Goal: Task Accomplishment & Management: Manage account settings

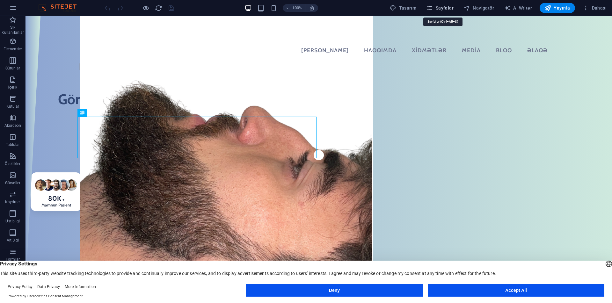
click at [453, 6] on span "Sayfalar" at bounding box center [439, 8] width 27 height 6
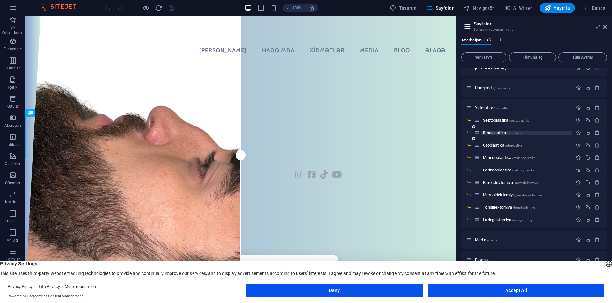
scroll to position [12, 0]
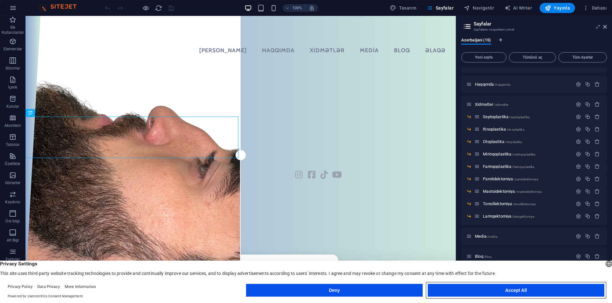
click at [520, 287] on button "Accept All" at bounding box center [515, 290] width 176 height 13
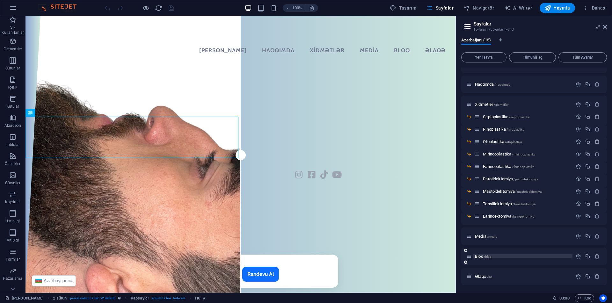
click at [482, 256] on span "Bloq /bloq" at bounding box center [483, 256] width 17 height 5
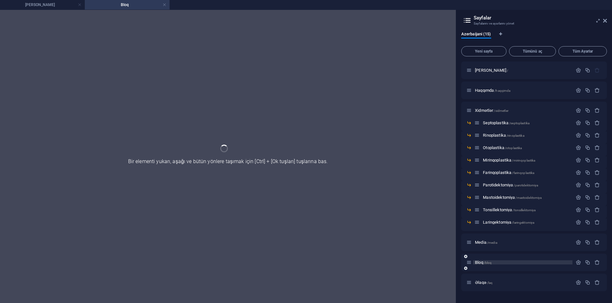
scroll to position [0, 0]
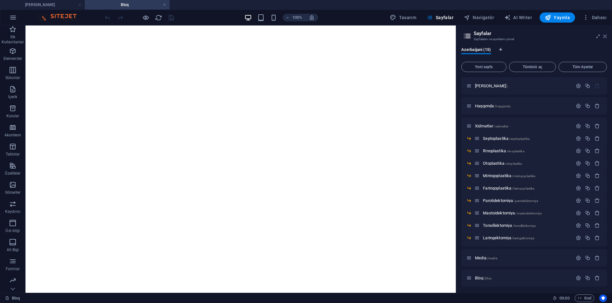
click at [605, 38] on icon at bounding box center [605, 36] width 4 height 5
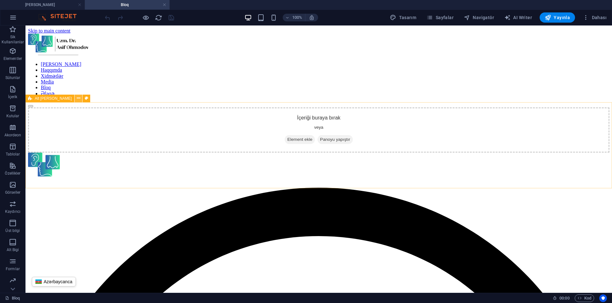
click at [77, 97] on icon at bounding box center [79, 98] width 4 height 7
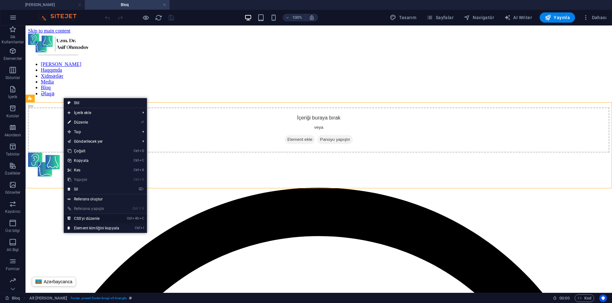
click at [99, 215] on link "Ctrl Alt C CSS'yi düzenle" at bounding box center [93, 219] width 59 height 10
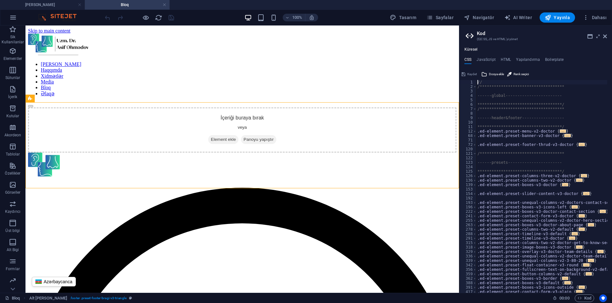
type textarea "@include footer-bragi-v3($separator-variant: (diagonal-invert_icon, null, null)…"
click at [606, 36] on icon at bounding box center [605, 36] width 4 height 5
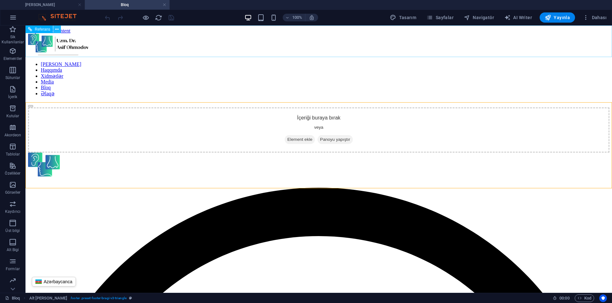
click at [56, 31] on icon at bounding box center [57, 29] width 4 height 7
click at [77, 98] on icon at bounding box center [79, 98] width 4 height 7
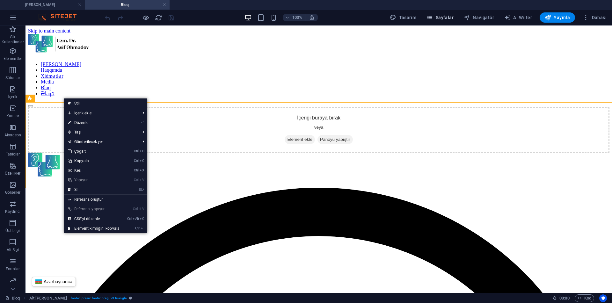
click at [439, 17] on span "Sayfalar" at bounding box center [439, 17] width 27 height 6
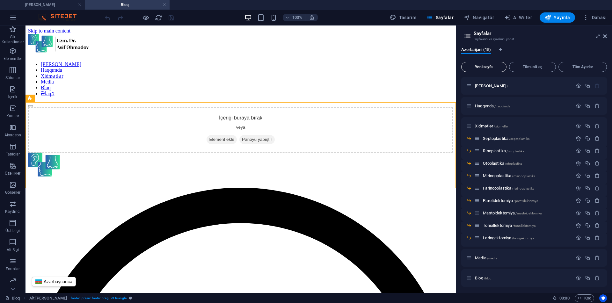
click at [486, 64] on button "Yeni sayfa" at bounding box center [483, 67] width 45 height 10
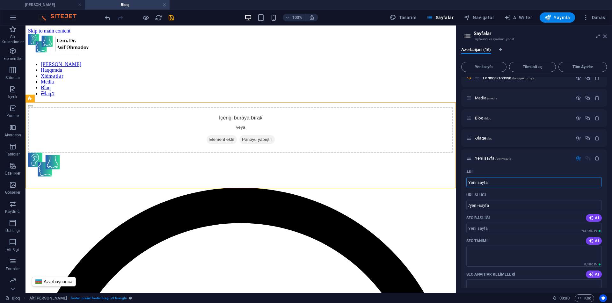
click at [604, 38] on icon at bounding box center [605, 36] width 4 height 5
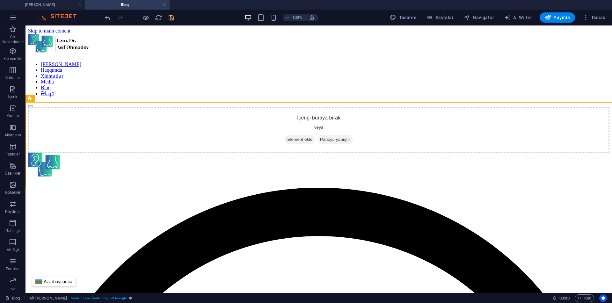
click at [171, 14] on icon "save" at bounding box center [171, 17] width 7 height 7
click at [77, 97] on icon at bounding box center [79, 98] width 4 height 7
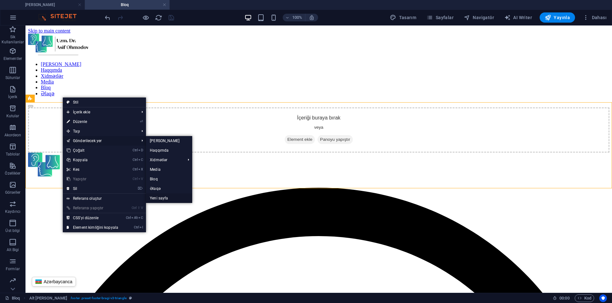
click at [161, 197] on link "Yeni sayfa" at bounding box center [169, 198] width 46 height 10
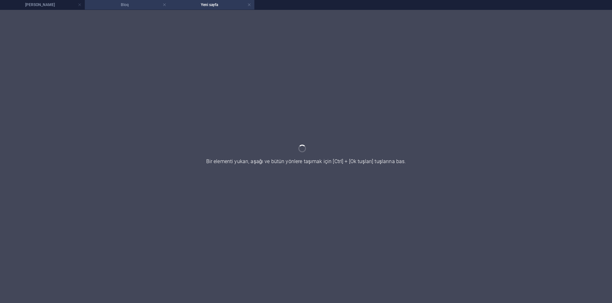
click at [129, 7] on h4 "Bloq" at bounding box center [127, 4] width 85 height 7
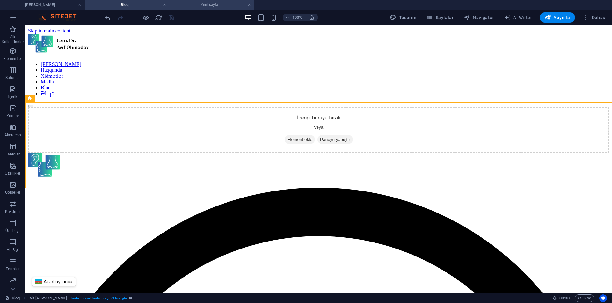
click at [217, 5] on h4 "Yeni sayfa" at bounding box center [211, 4] width 85 height 7
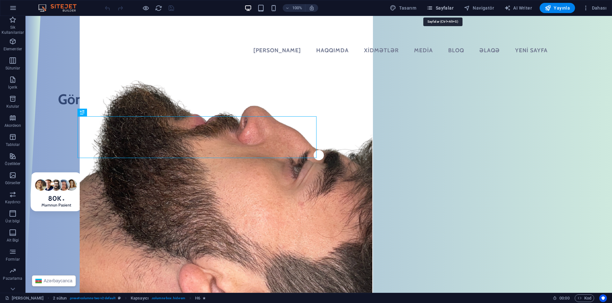
click at [445, 7] on span "Sayfalar" at bounding box center [439, 8] width 27 height 6
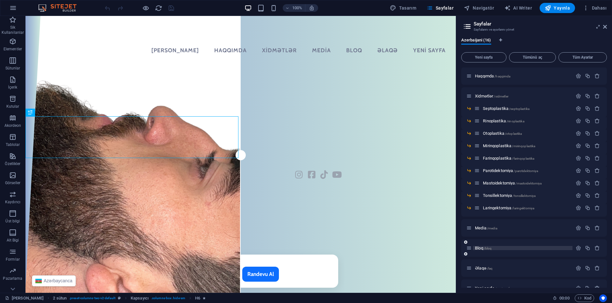
scroll to position [32, 0]
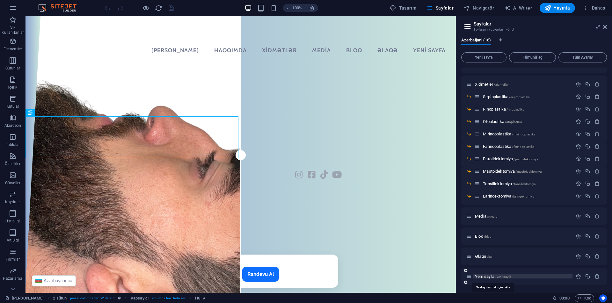
click at [493, 276] on span "Yeni sayfa /yeni-sayfa" at bounding box center [493, 276] width 36 height 5
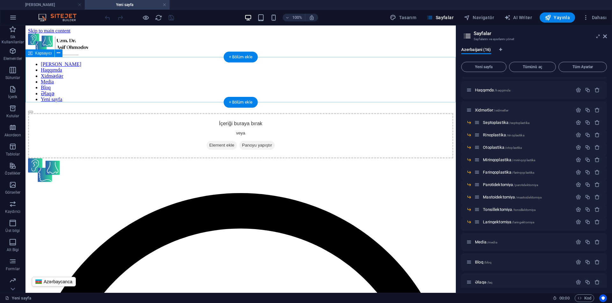
scroll to position [0, 0]
click at [604, 36] on icon at bounding box center [605, 36] width 4 height 5
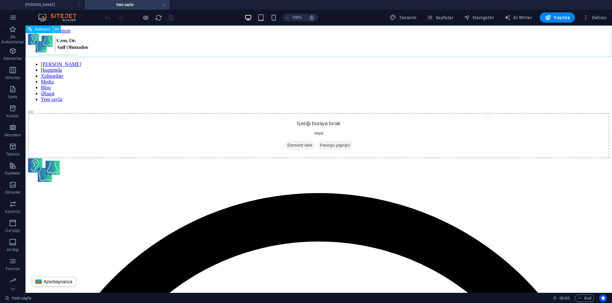
click at [54, 31] on button at bounding box center [57, 29] width 8 height 8
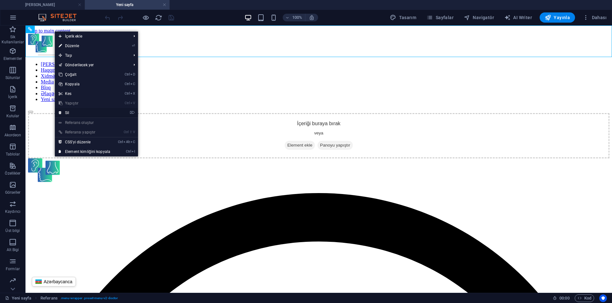
click at [68, 113] on link "⌦ Sil" at bounding box center [84, 113] width 59 height 10
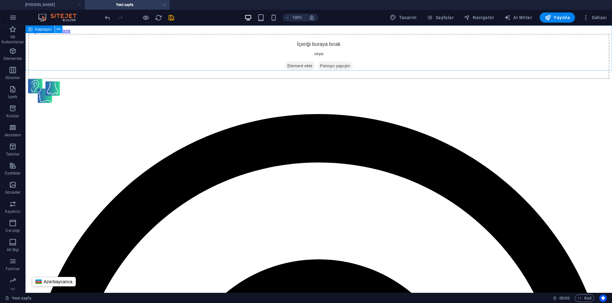
click at [59, 30] on icon at bounding box center [59, 29] width 4 height 7
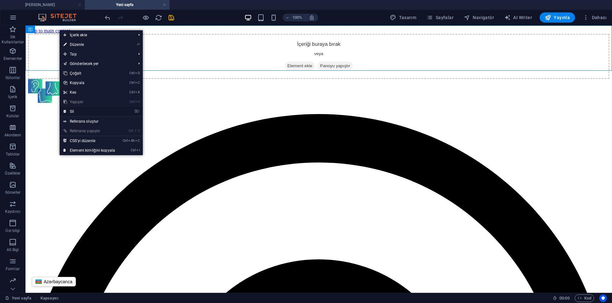
click at [75, 109] on link "⌦ Sil" at bounding box center [89, 112] width 59 height 10
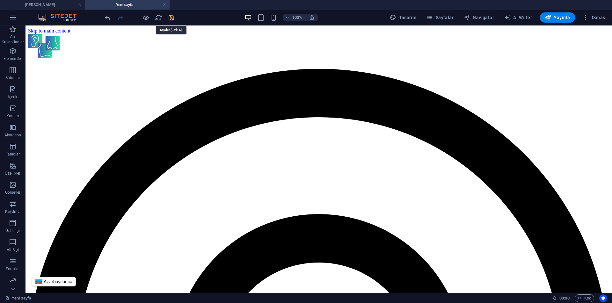
click at [171, 18] on icon "save" at bounding box center [171, 17] width 7 height 7
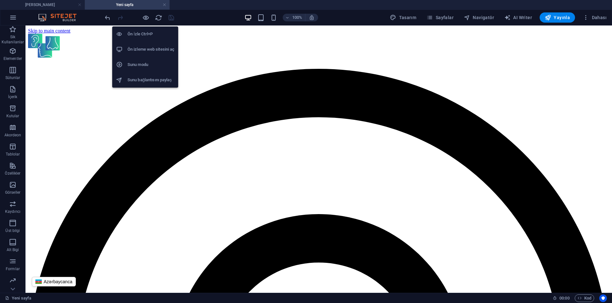
click at [140, 50] on h6 "Ön izleme web sitesini aç" at bounding box center [150, 50] width 47 height 8
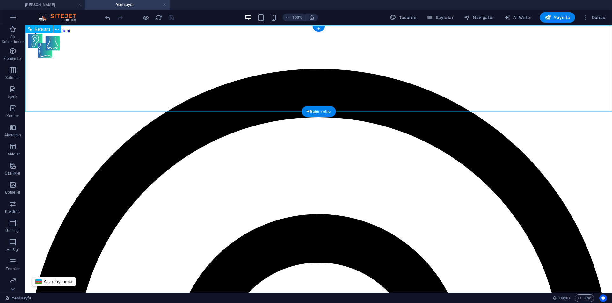
click at [105, 62] on div "Azərbaycanca English Русский Türkçe [GEOGRAPHIC_DATA]" at bounding box center [318, 62] width 581 height 0
click at [87, 62] on div "Azərbaycanca English Русский Türkçe [GEOGRAPHIC_DATA]" at bounding box center [318, 62] width 581 height 0
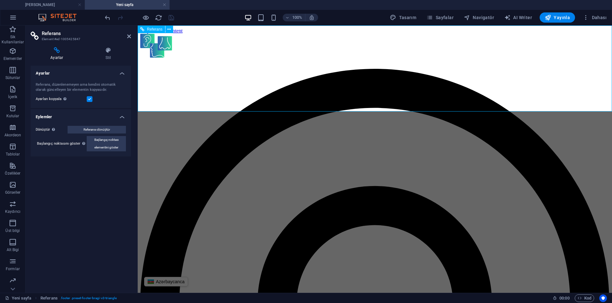
click at [177, 62] on div "Azərbaycanca English Русский Türkçe [GEOGRAPHIC_DATA]" at bounding box center [374, 62] width 469 height 0
click at [171, 62] on div "Azərbaycanca English Русский Türkçe [GEOGRAPHIC_DATA]" at bounding box center [374, 62] width 469 height 0
click at [150, 62] on div "Azərbaycanca English Русский Türkçe [GEOGRAPHIC_DATA]" at bounding box center [374, 62] width 469 height 0
click at [124, 37] on header "Referans Element #ed-1005425847" at bounding box center [81, 33] width 100 height 17
click at [127, 36] on icon at bounding box center [129, 36] width 4 height 5
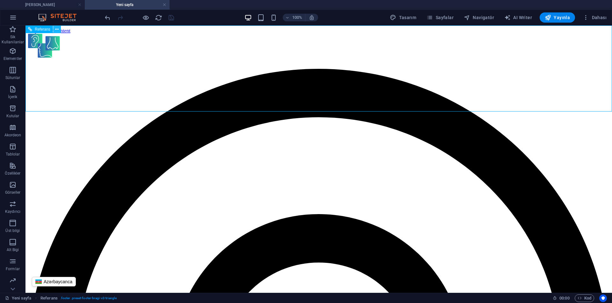
click at [55, 30] on button at bounding box center [57, 29] width 8 height 8
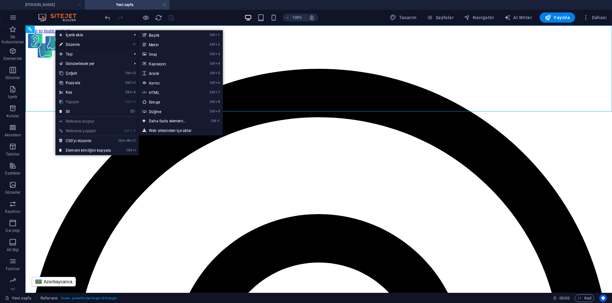
click at [68, 45] on link "⏎ Düzenle" at bounding box center [84, 45] width 59 height 10
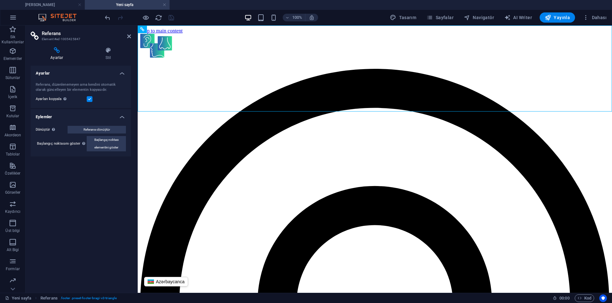
drag, startPoint x: 161, startPoint y: 65, endPoint x: 184, endPoint y: 63, distance: 23.6
click at [184, 62] on div "Azərbaycanca English Русский Türkçe [GEOGRAPHIC_DATA]" at bounding box center [374, 62] width 469 height 0
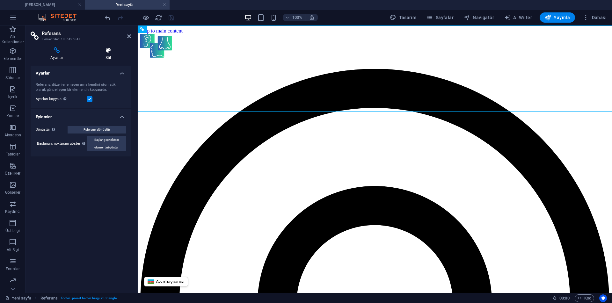
click at [112, 47] on icon at bounding box center [108, 50] width 45 height 6
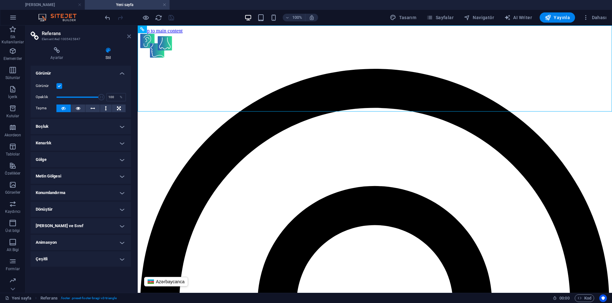
click at [130, 35] on icon at bounding box center [129, 36] width 4 height 5
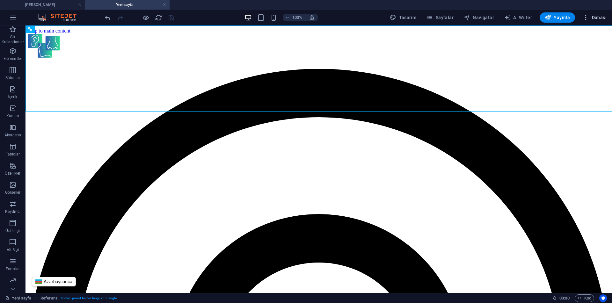
click at [603, 14] on span "Dahası" at bounding box center [594, 17] width 24 height 6
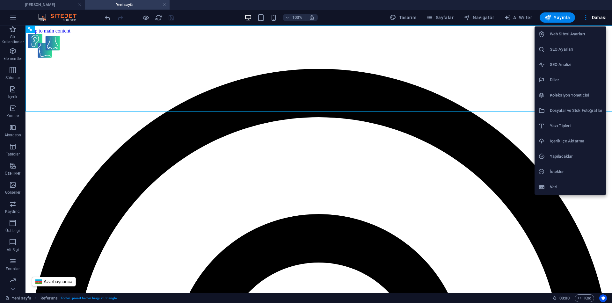
click at [496, 161] on div at bounding box center [306, 151] width 612 height 303
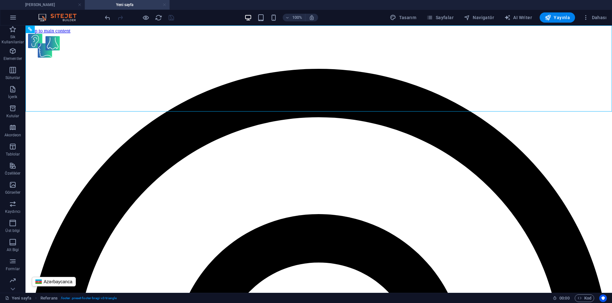
click at [164, 5] on link at bounding box center [164, 5] width 4 height 6
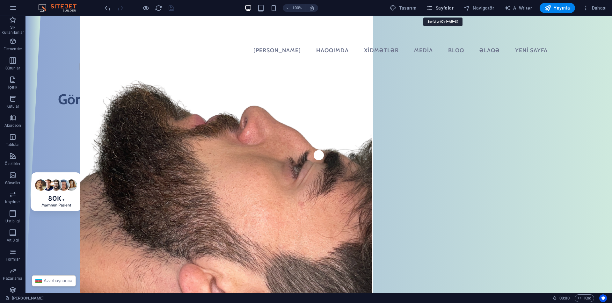
click at [440, 5] on span "Sayfalar" at bounding box center [439, 8] width 27 height 6
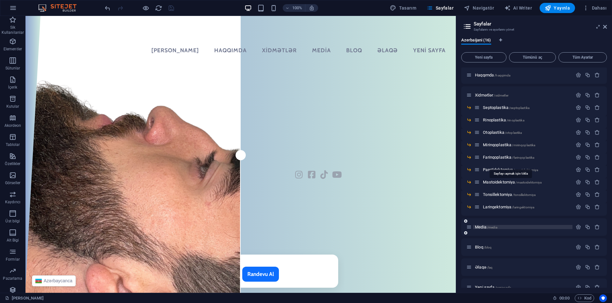
scroll to position [32, 0]
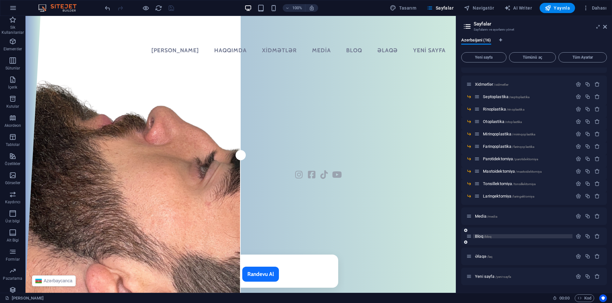
click at [478, 237] on span "Bloq /bloq" at bounding box center [483, 236] width 17 height 5
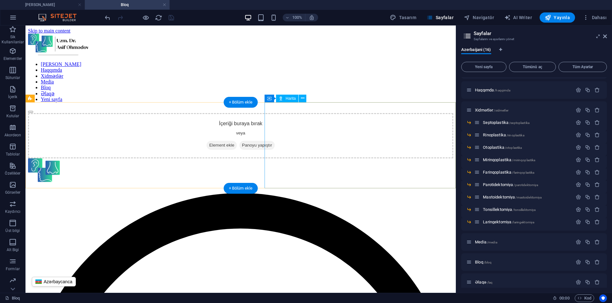
scroll to position [0, 0]
click at [607, 35] on aside "Sayfalar Sayfalarını ve ayarlarını yönet Azerbaijani (16) Yeni sayfa Tümünü aç …" at bounding box center [533, 158] width 156 height 267
click at [604, 35] on icon at bounding box center [605, 36] width 4 height 5
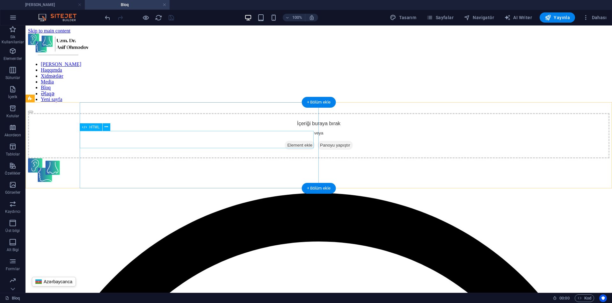
click at [126, 187] on div "Azərbaycanca English Русский Türkçe [GEOGRAPHIC_DATA]" at bounding box center [318, 187] width 581 height 0
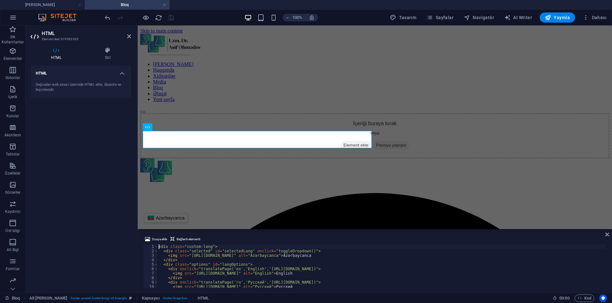
click at [168, 126] on icon at bounding box center [170, 127] width 4 height 7
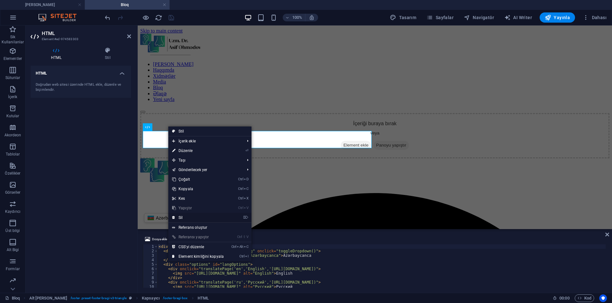
click at [189, 217] on link "⌦ Sil" at bounding box center [197, 218] width 59 height 10
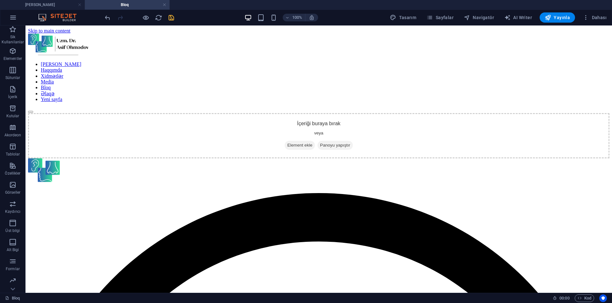
click at [169, 17] on icon "save" at bounding box center [171, 17] width 7 height 7
drag, startPoint x: 445, startPoint y: 19, endPoint x: 427, endPoint y: 15, distance: 18.2
click at [445, 19] on span "Sayfalar" at bounding box center [439, 17] width 27 height 6
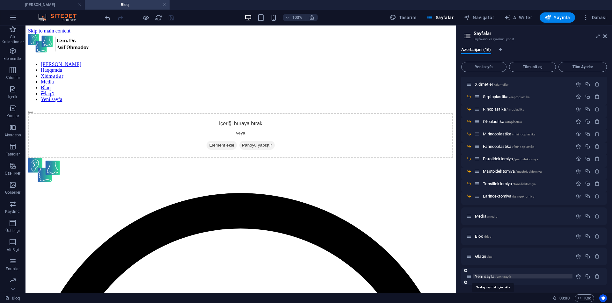
click at [481, 275] on span "Yeni sayfa /yeni-sayfa" at bounding box center [493, 276] width 36 height 5
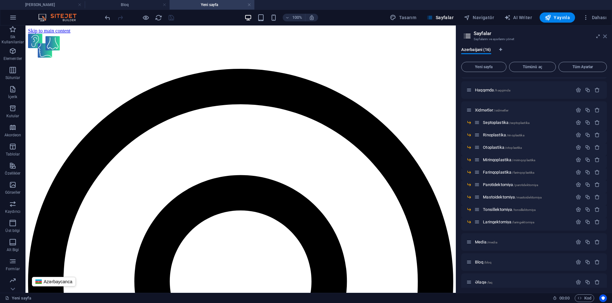
click at [604, 37] on icon at bounding box center [605, 36] width 4 height 5
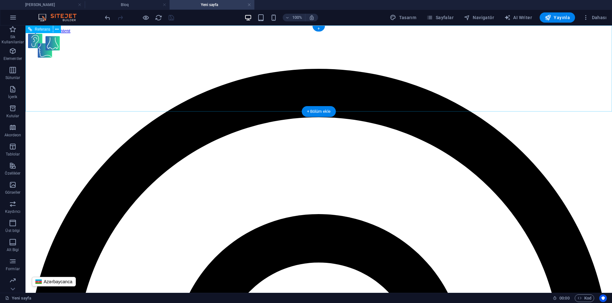
click at [111, 62] on div "Azərbaycanca English Русский Türkçe [GEOGRAPHIC_DATA]" at bounding box center [318, 62] width 581 height 0
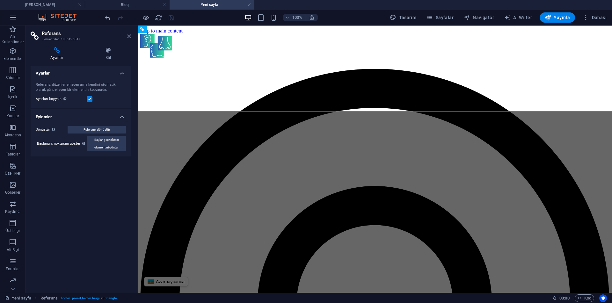
click at [127, 37] on icon at bounding box center [129, 36] width 4 height 5
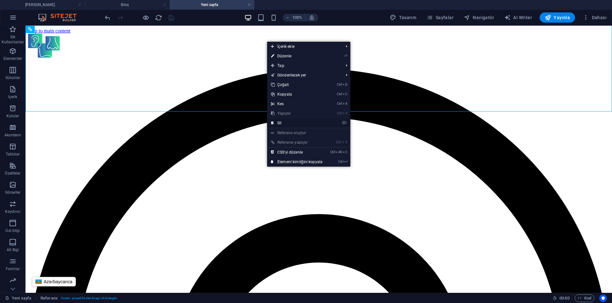
click at [281, 126] on link "⌦ Sil" at bounding box center [296, 123] width 59 height 10
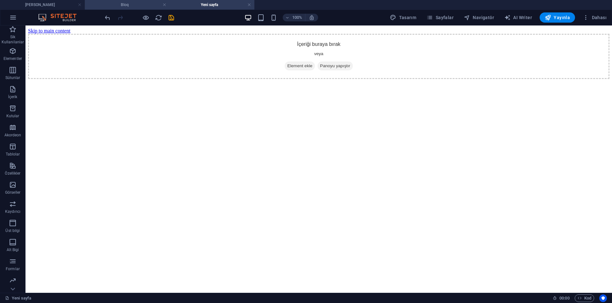
click at [140, 5] on h4 "Bloq" at bounding box center [127, 4] width 85 height 7
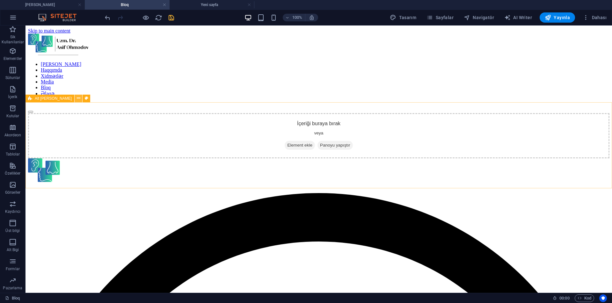
click at [75, 99] on button at bounding box center [79, 99] width 8 height 8
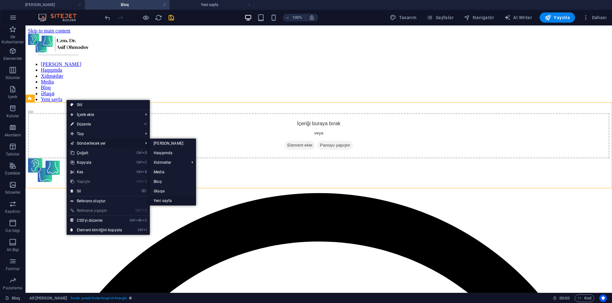
drag, startPoint x: 162, startPoint y: 198, endPoint x: 27, endPoint y: 171, distance: 137.9
click at [162, 198] on link "Yeni sayfa" at bounding box center [173, 201] width 46 height 10
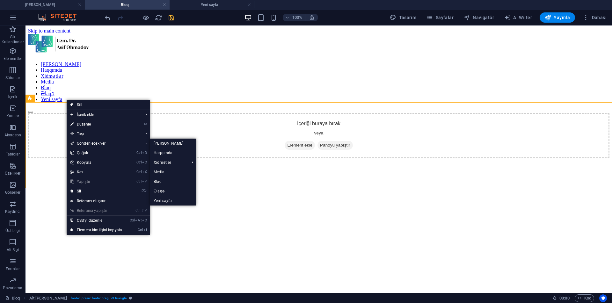
select select "footer"
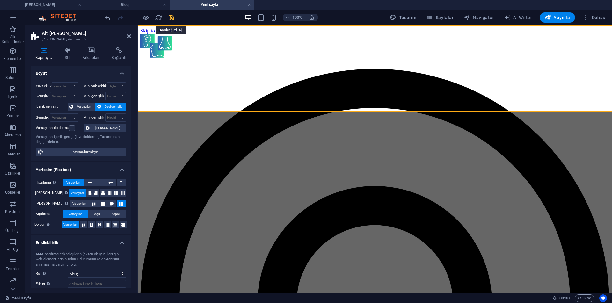
click at [168, 19] on icon "save" at bounding box center [171, 17] width 7 height 7
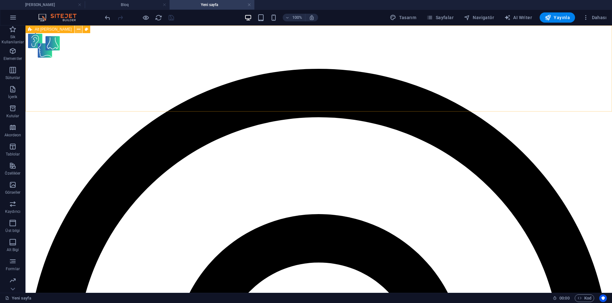
click at [77, 29] on icon at bounding box center [79, 29] width 4 height 7
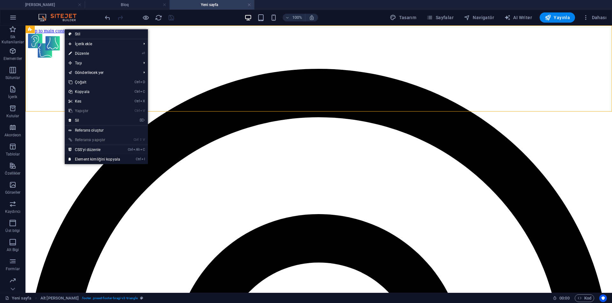
click at [102, 156] on link "Ctrl I Element kimliğini kopyala" at bounding box center [94, 159] width 59 height 10
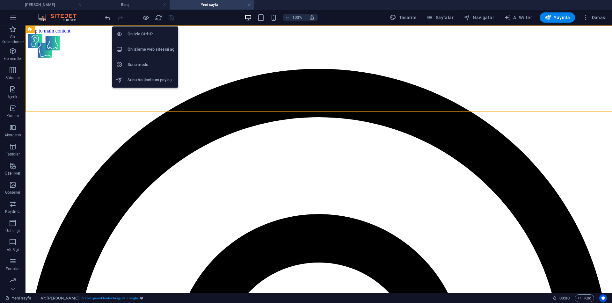
click at [151, 58] on li "Sunu modu" at bounding box center [145, 64] width 66 height 15
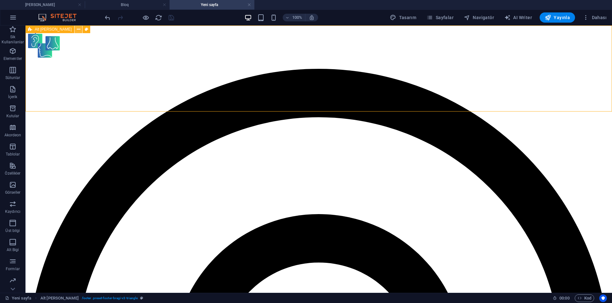
click at [77, 29] on icon at bounding box center [79, 29] width 4 height 7
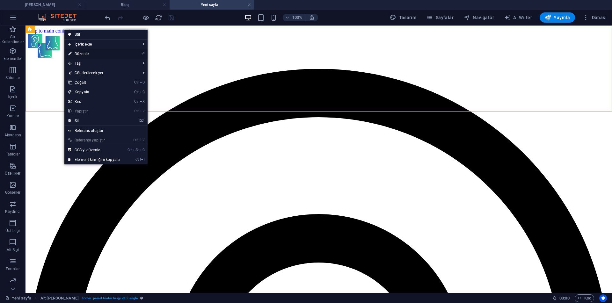
click at [93, 49] on link "⏎ Düzenle" at bounding box center [93, 54] width 59 height 10
select select "footer"
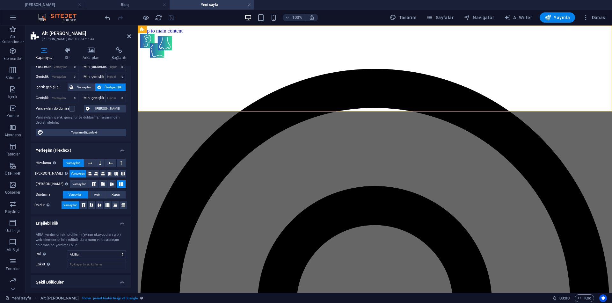
scroll to position [36, 0]
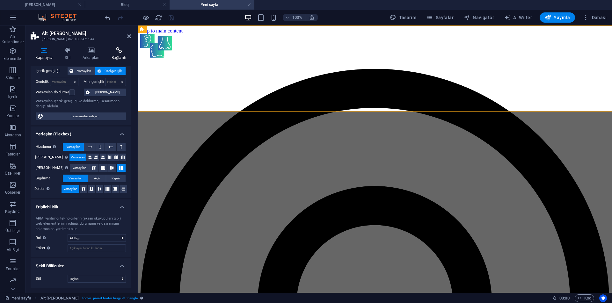
click at [118, 49] on icon at bounding box center [119, 50] width 24 height 6
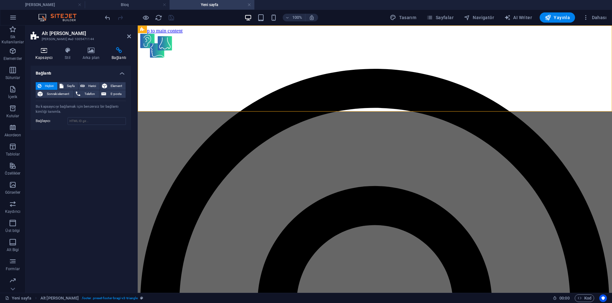
click at [42, 52] on icon at bounding box center [44, 50] width 27 height 6
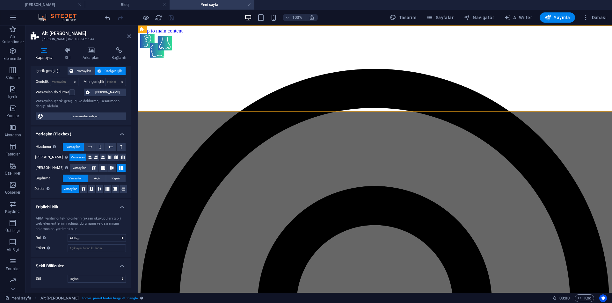
click at [127, 36] on icon at bounding box center [129, 36] width 4 height 5
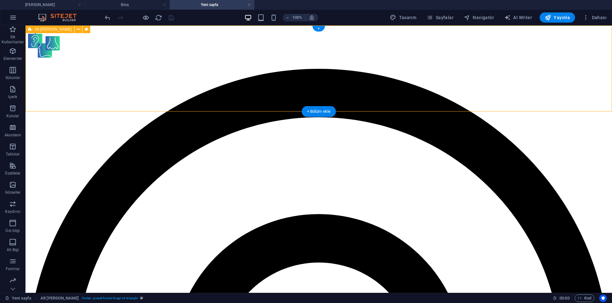
select select "footer"
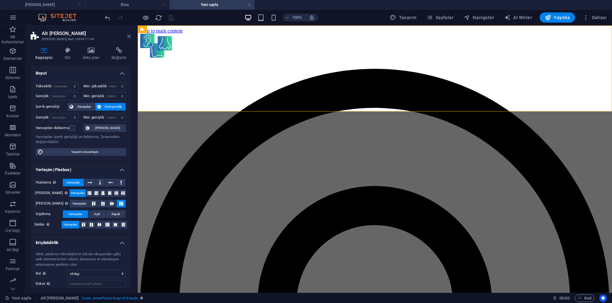
click at [127, 34] on icon at bounding box center [129, 36] width 4 height 5
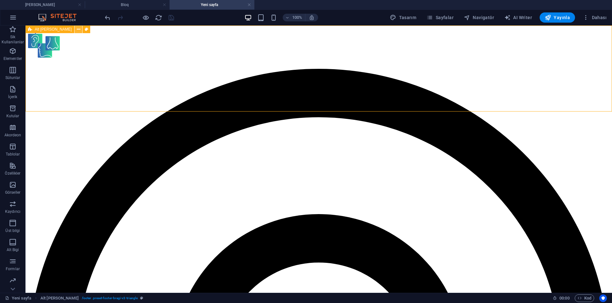
click at [77, 27] on icon at bounding box center [79, 29] width 4 height 7
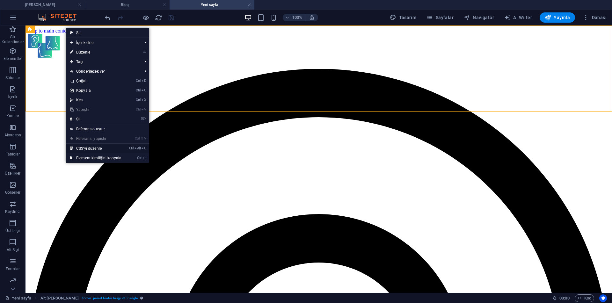
click at [102, 147] on link "Ctrl Alt C CSS'yi düzenle" at bounding box center [95, 149] width 59 height 10
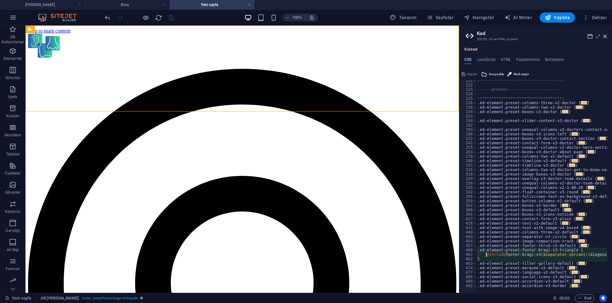
scroll to position [73, 0]
type textarea ".ed-element.preset-columns-two-v2-doctor {"
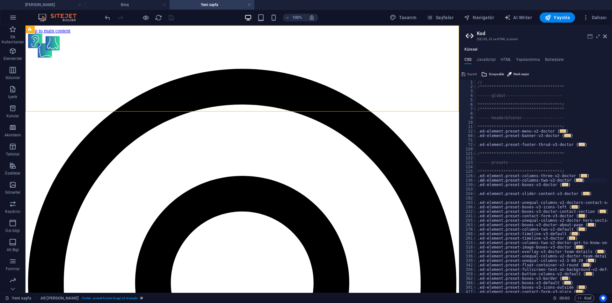
click at [591, 35] on icon at bounding box center [589, 36] width 5 height 5
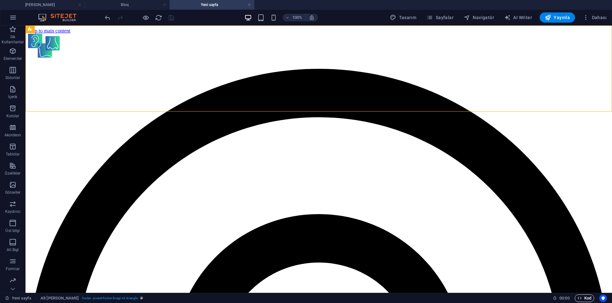
click at [584, 298] on span "Kod" at bounding box center [584, 298] width 14 height 8
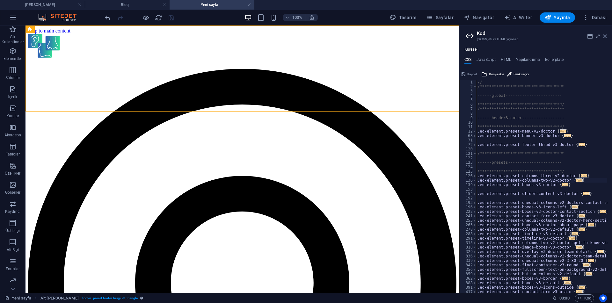
click at [605, 36] on icon at bounding box center [605, 36] width 4 height 5
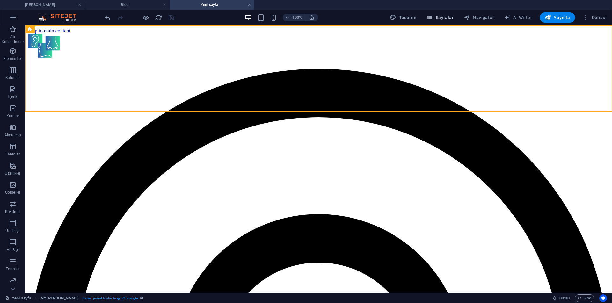
click at [441, 19] on span "Sayfalar" at bounding box center [439, 17] width 27 height 6
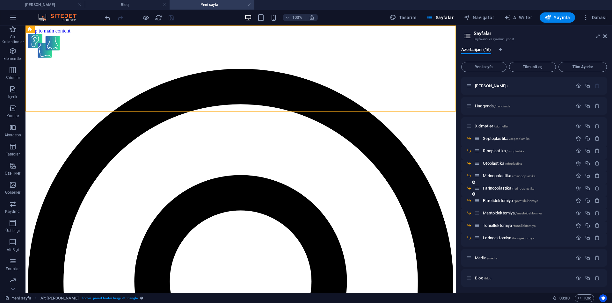
scroll to position [42, 0]
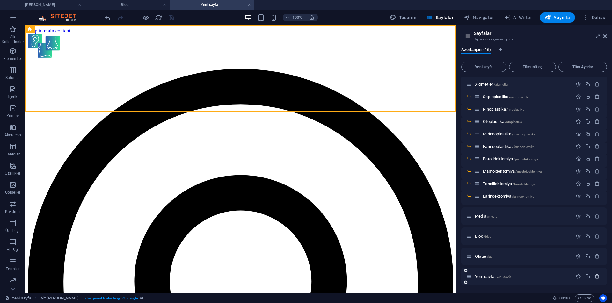
click at [594, 277] on icon "button" at bounding box center [596, 276] width 5 height 5
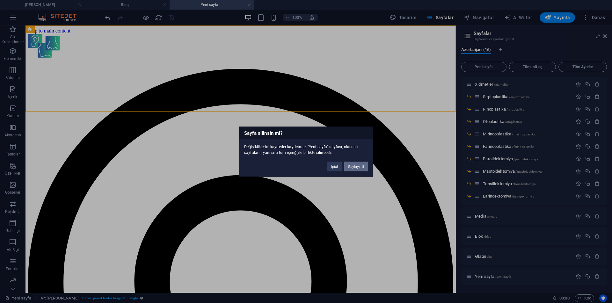
click at [353, 168] on button "Sayfayı sil" at bounding box center [356, 166] width 24 height 10
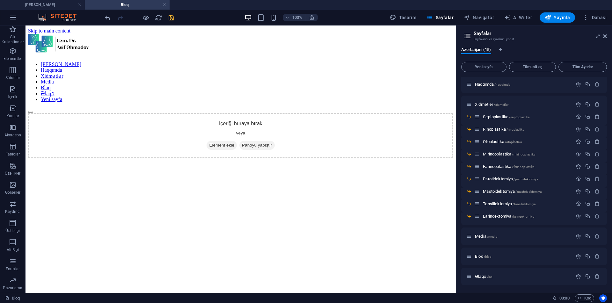
scroll to position [22, 0]
click at [606, 35] on icon at bounding box center [605, 36] width 4 height 5
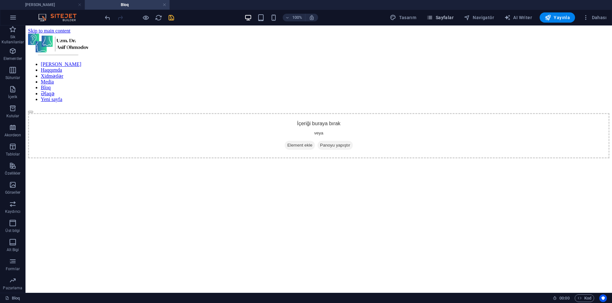
click at [442, 13] on button "Sayfalar" at bounding box center [440, 17] width 32 height 10
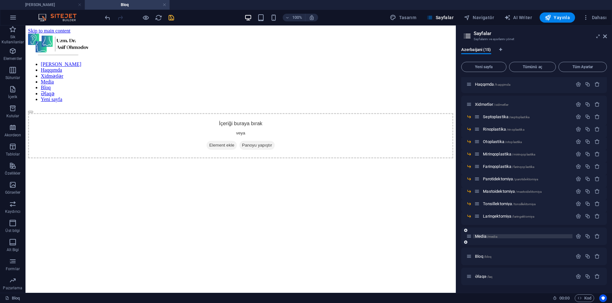
click at [481, 237] on span "Media /media" at bounding box center [486, 236] width 22 height 5
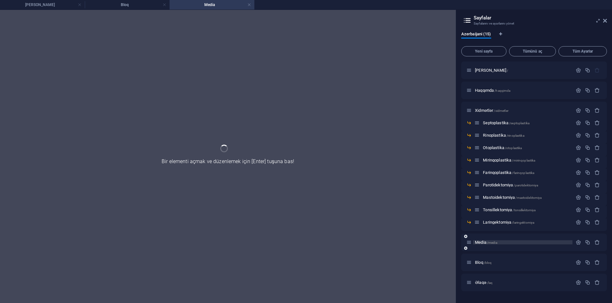
scroll to position [0, 0]
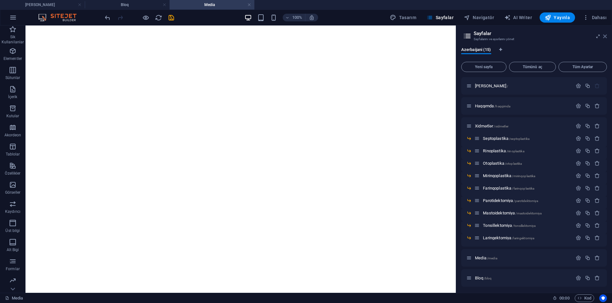
click at [606, 34] on icon at bounding box center [605, 36] width 4 height 5
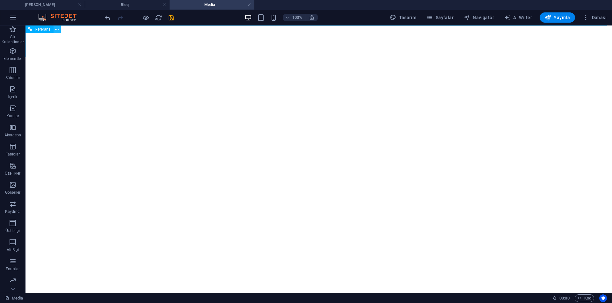
click at [58, 29] on icon at bounding box center [57, 29] width 4 height 7
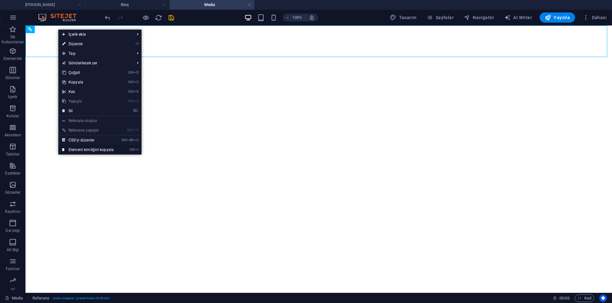
click at [97, 147] on link "Ctrl I Element kimliğini kopyala" at bounding box center [87, 150] width 59 height 10
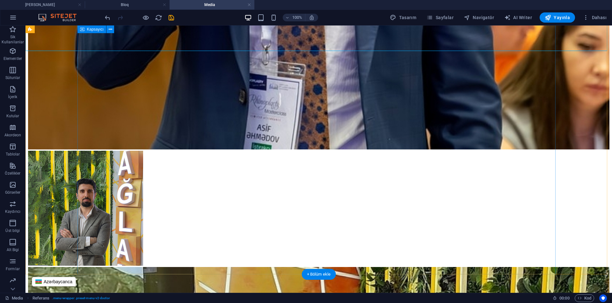
scroll to position [665, 0]
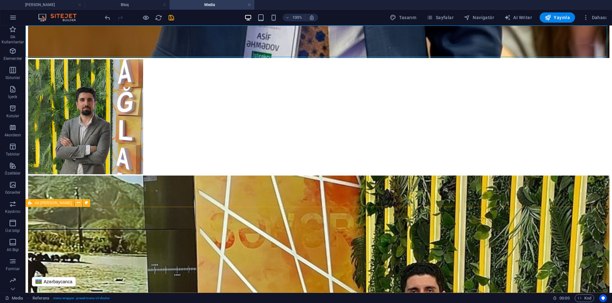
click at [77, 205] on icon at bounding box center [79, 202] width 4 height 7
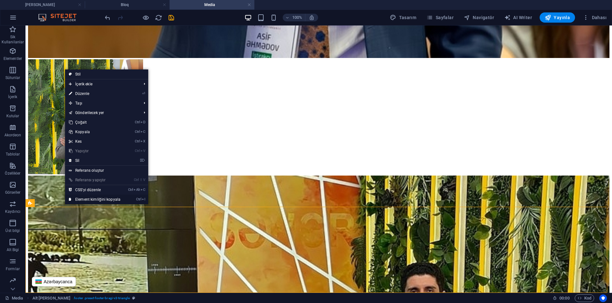
click at [88, 199] on link "Ctrl I Element kimliğini kopyala" at bounding box center [94, 200] width 59 height 10
